Goal: Task Accomplishment & Management: Complete application form

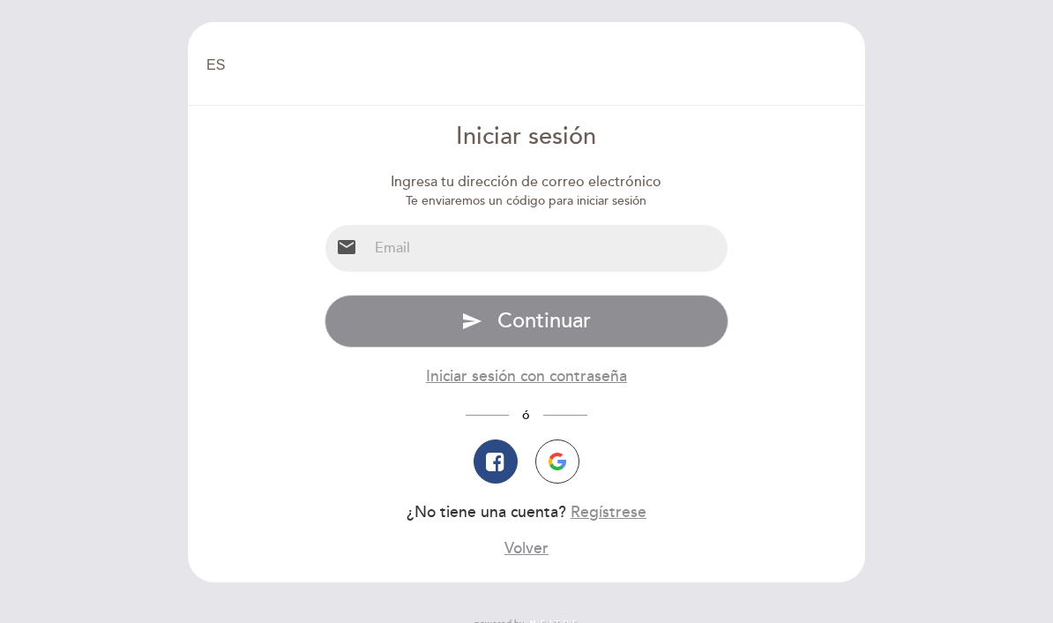
select select "es"
click at [575, 252] on input "email" at bounding box center [548, 248] width 361 height 47
click at [617, 517] on button "Regístrese" at bounding box center [609, 512] width 76 height 22
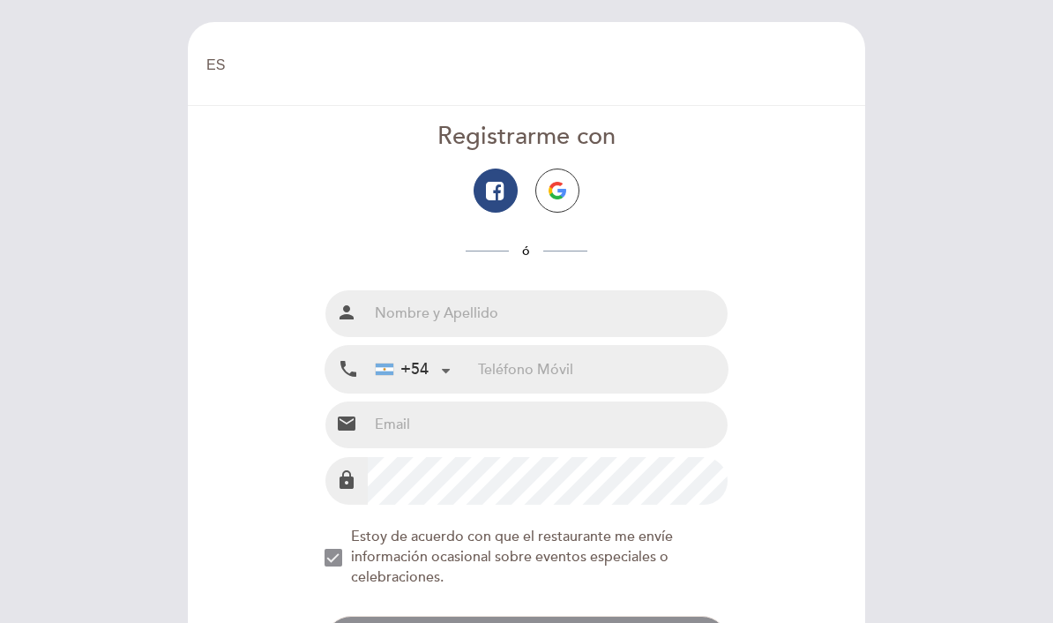
click at [537, 320] on input "text" at bounding box center [548, 313] width 361 height 47
type input "[PERSON_NAME]"
click at [440, 366] on div at bounding box center [445, 368] width 11 height 11
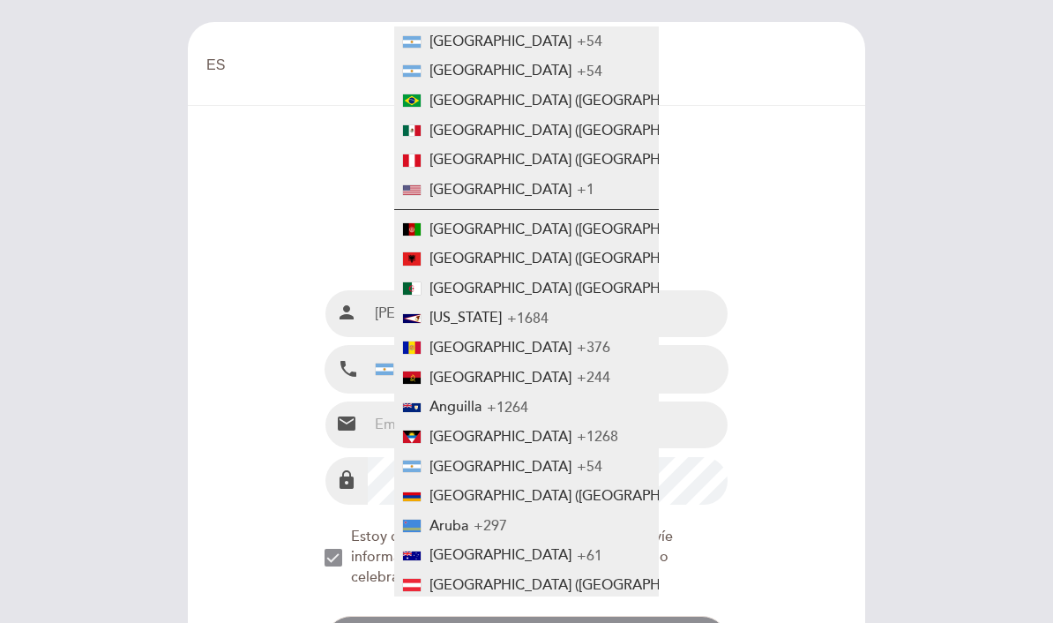
scroll to position [1233, 0]
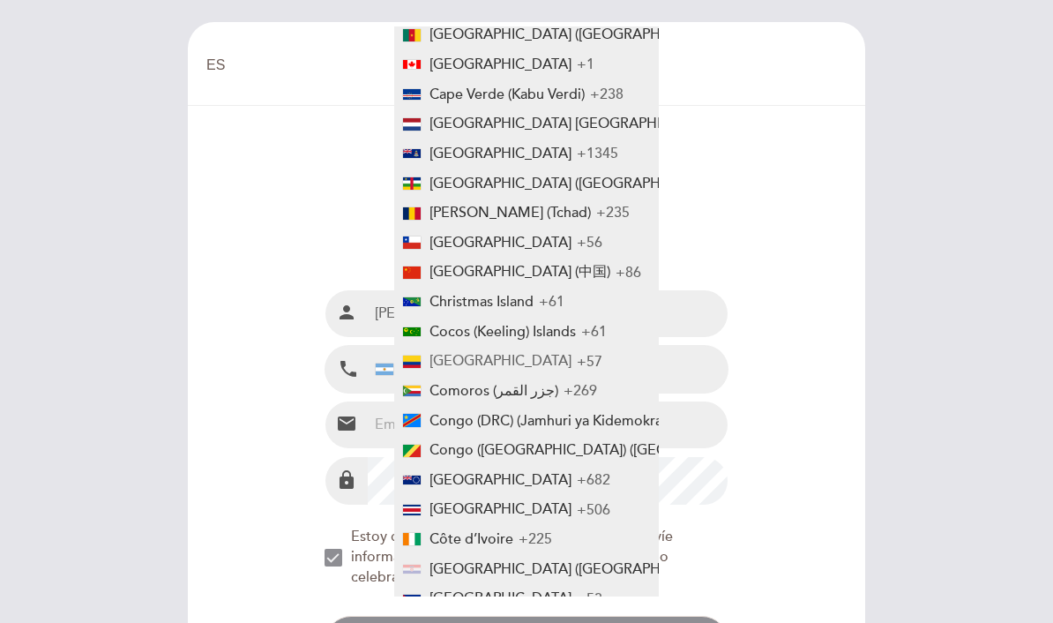
click at [480, 352] on span "[GEOGRAPHIC_DATA]" at bounding box center [501, 361] width 142 height 18
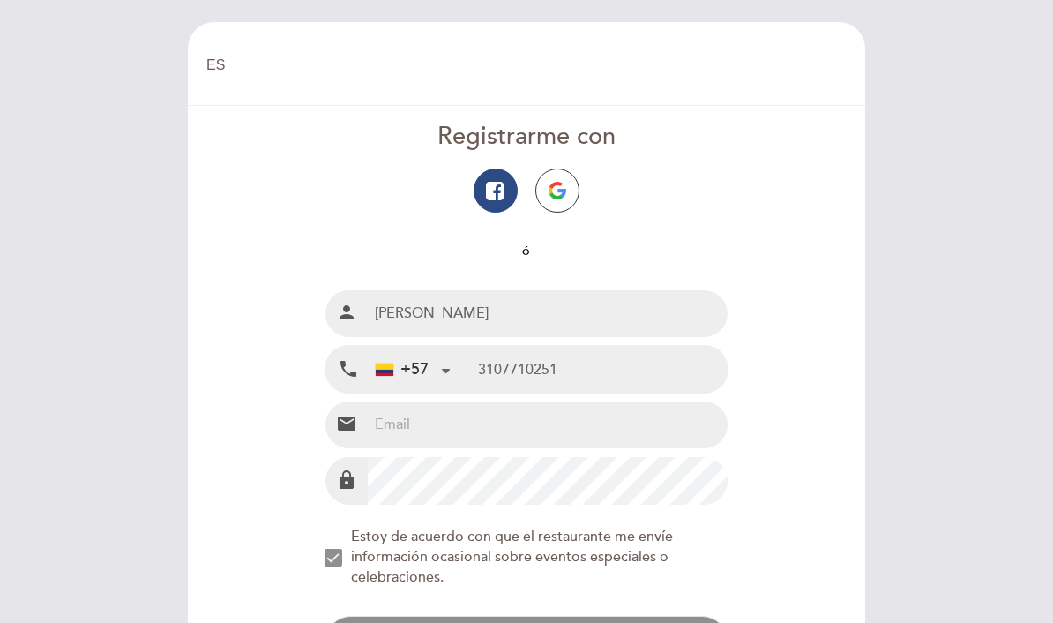
type input "3107710251"
click at [595, 421] on input "email" at bounding box center [548, 424] width 361 height 47
type input "[EMAIL_ADDRESS][DOMAIN_NAME]"
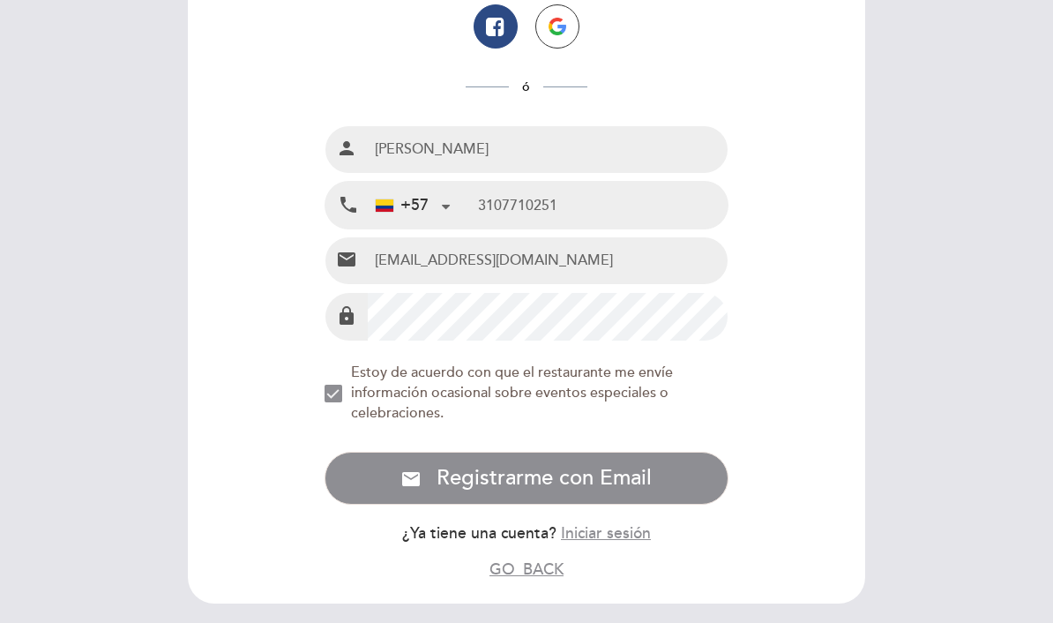
scroll to position [162, 0]
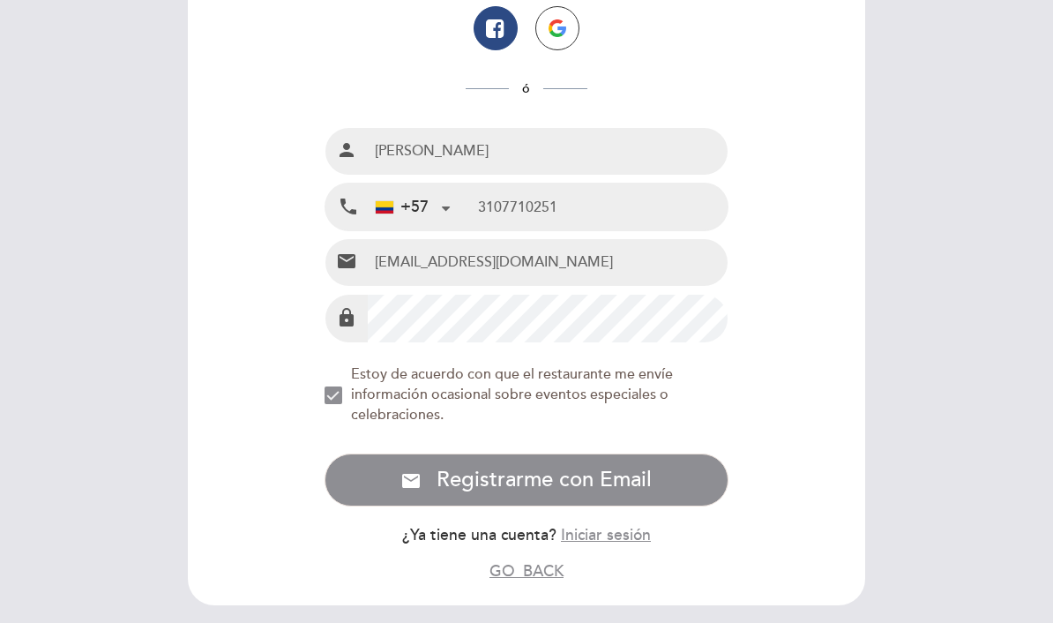
click at [342, 387] on div "NEW_MODAL_AGREE_RESTAURANT_SEND_OCCASIONAL_INFO" at bounding box center [334, 395] width 18 height 18
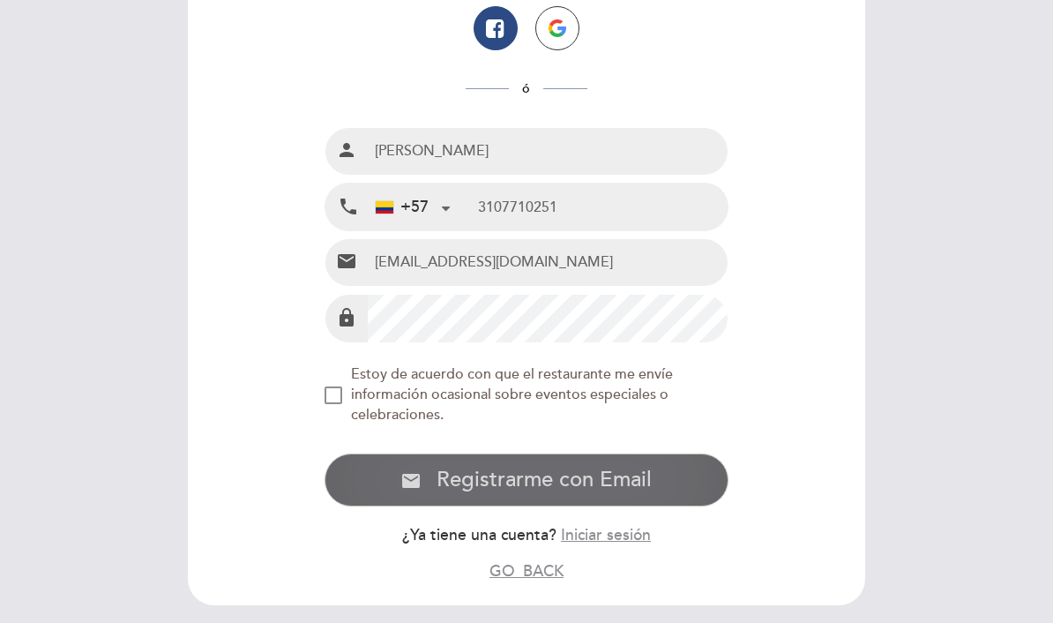
click at [612, 476] on span "Registrarme con Email" at bounding box center [544, 480] width 215 height 26
